Goal: Task Accomplishment & Management: Use online tool/utility

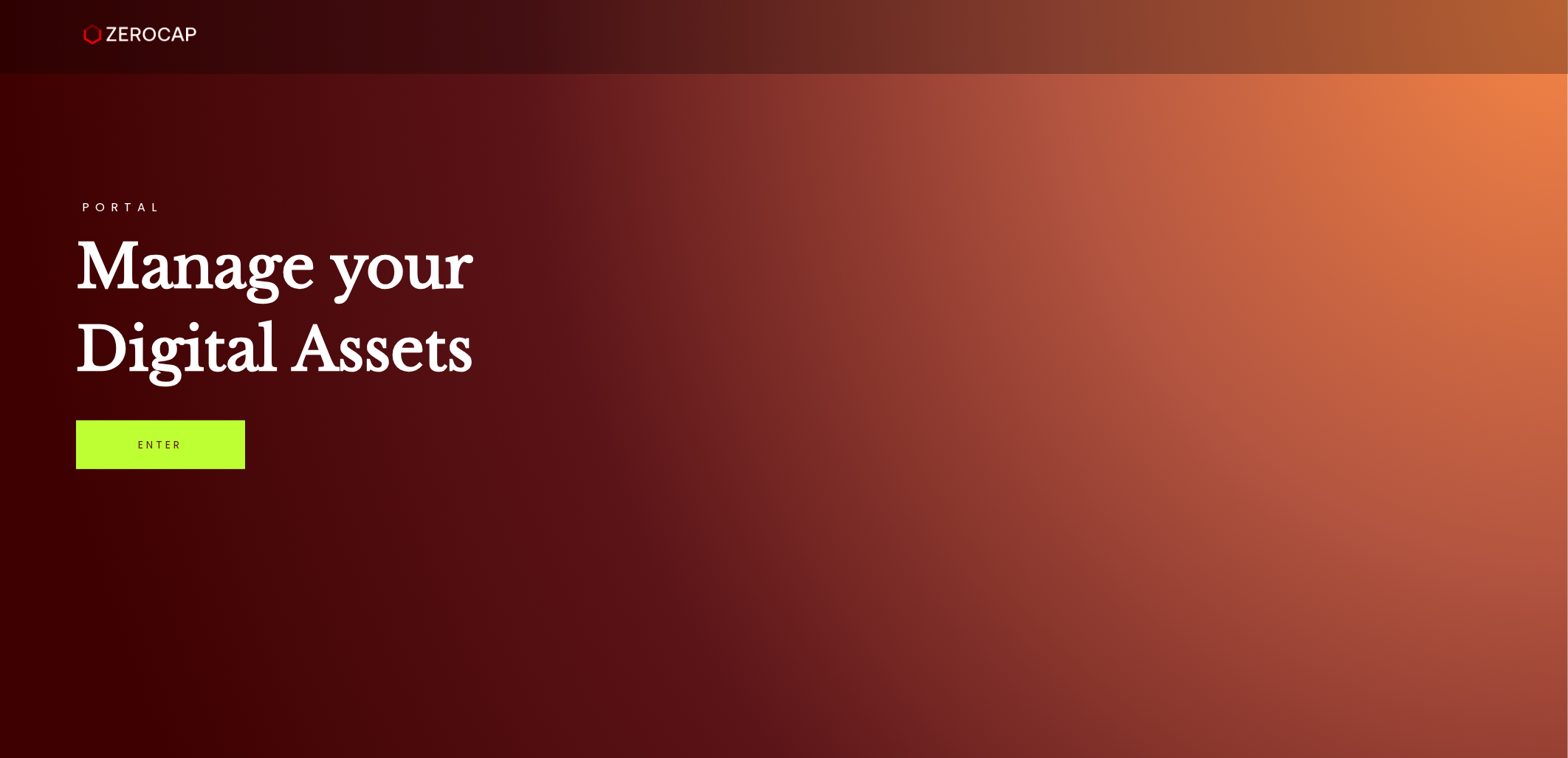
click at [170, 440] on link "Enter" at bounding box center [161, 444] width 169 height 49
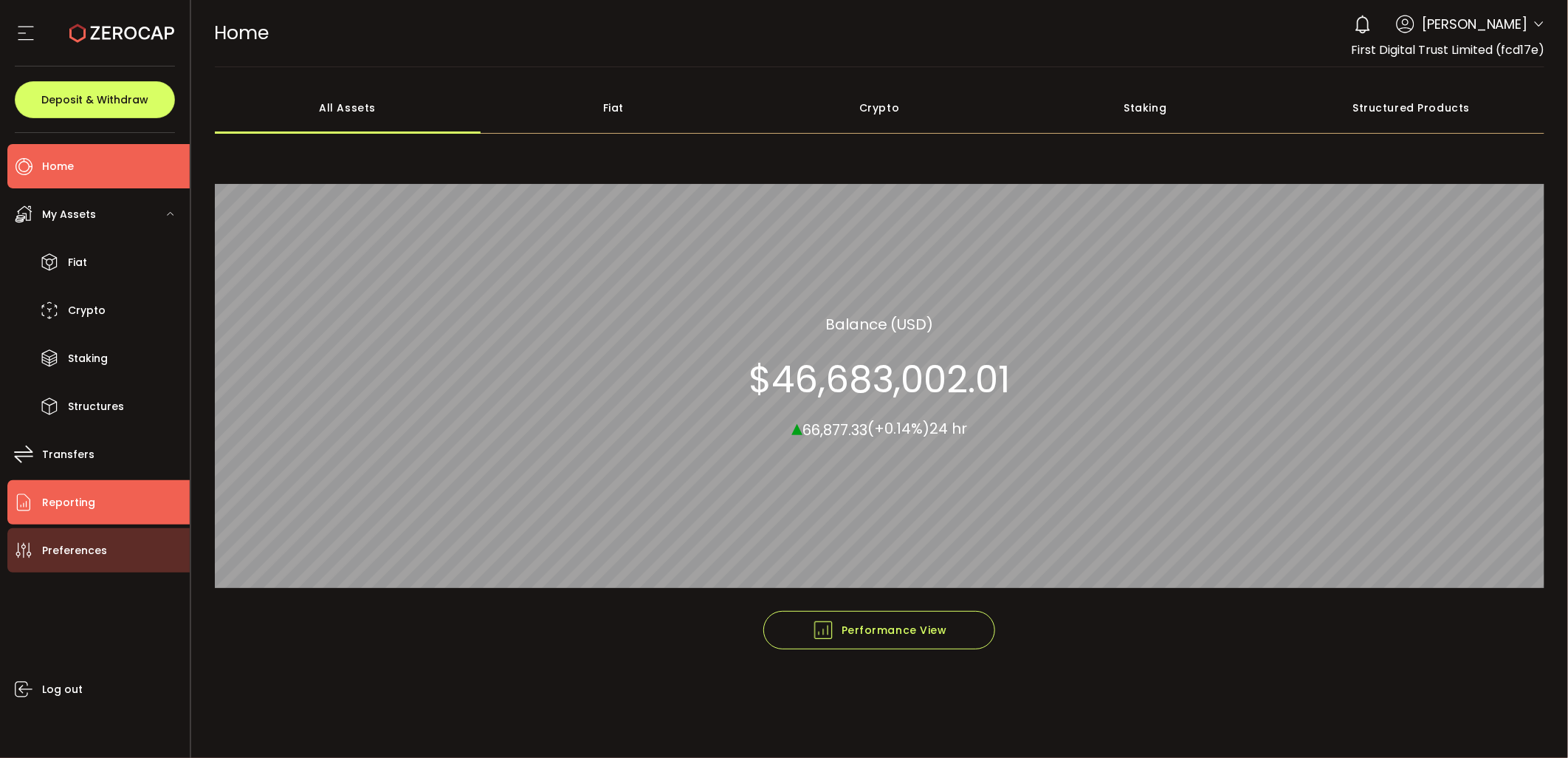
drag, startPoint x: 67, startPoint y: 501, endPoint x: 108, endPoint y: 542, distance: 58.0
click at [67, 501] on span "Reporting" at bounding box center [69, 502] width 53 height 22
